Goal: Navigation & Orientation: Find specific page/section

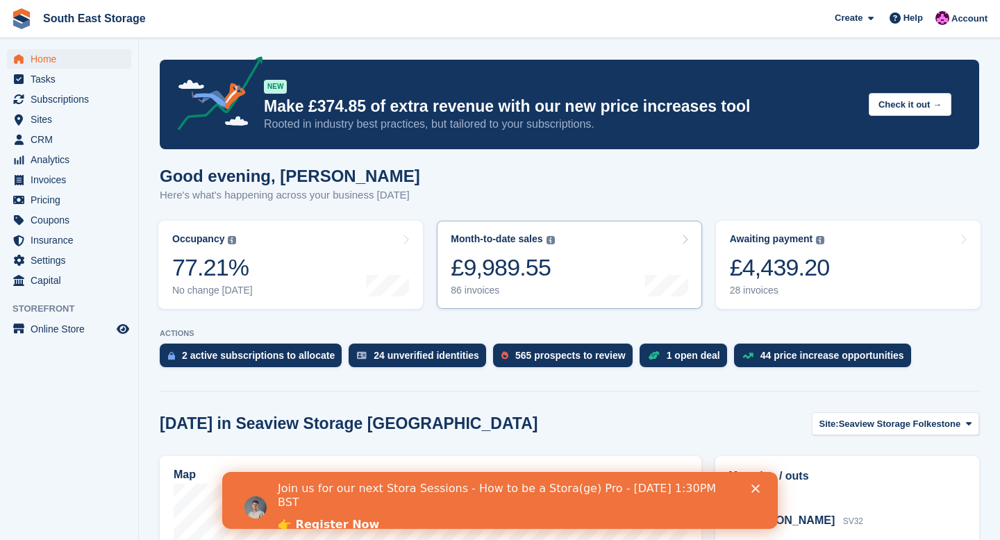
click at [524, 265] on div "£9,989.55" at bounding box center [502, 267] width 103 height 28
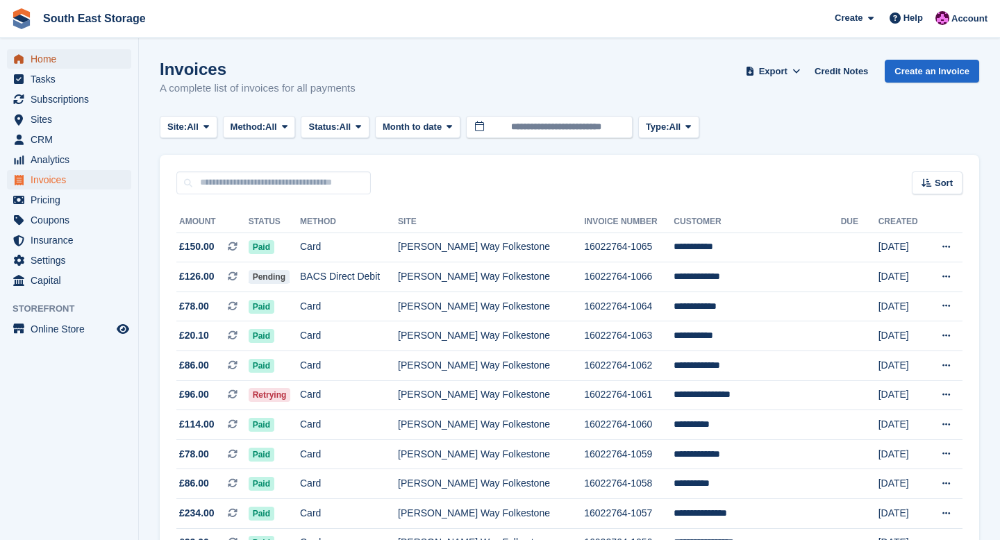
click at [40, 61] on span "Home" at bounding box center [72, 58] width 83 height 19
